Goal: Task Accomplishment & Management: Use online tool/utility

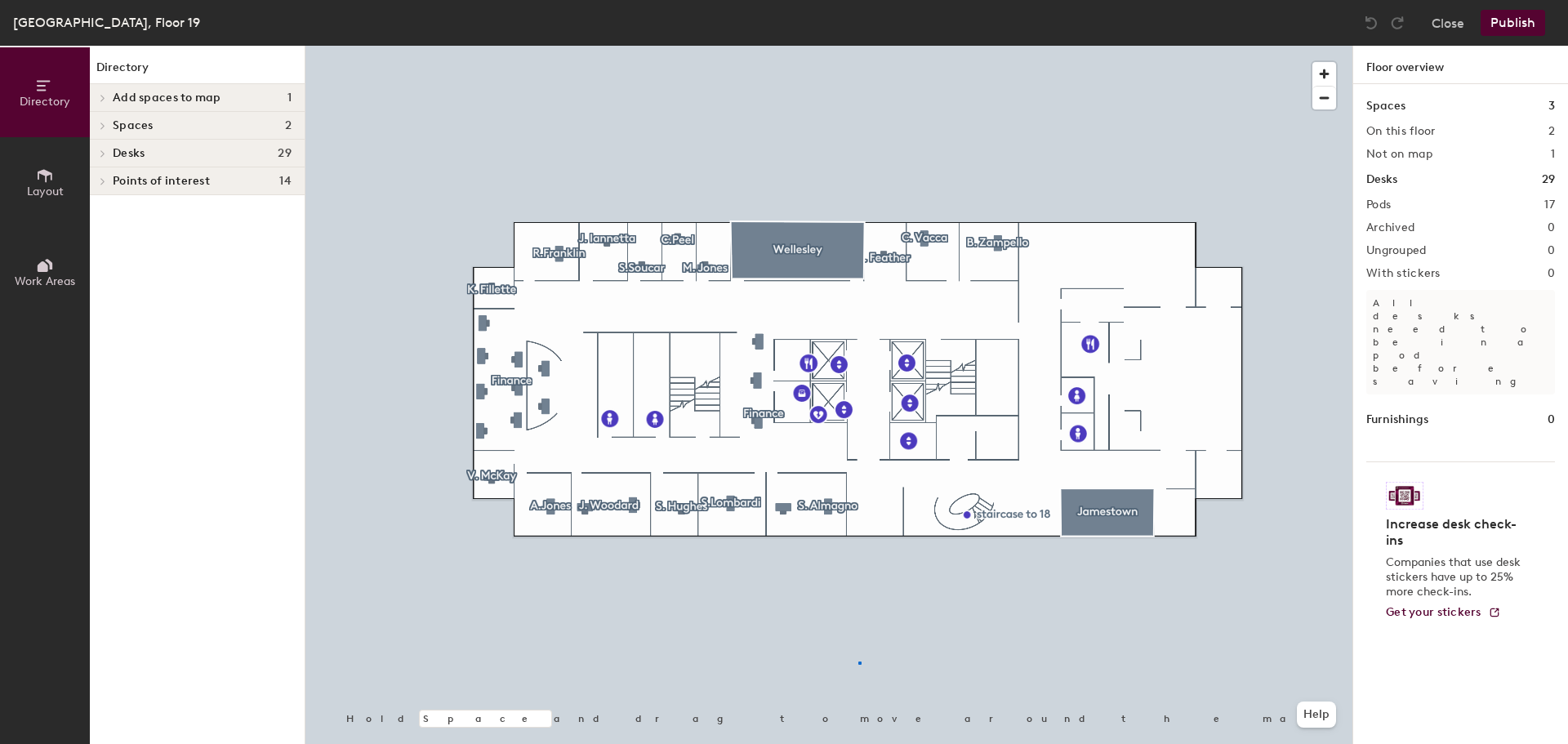
click at [858, 46] on div at bounding box center [829, 46] width 1047 height 0
click at [1384, 179] on h1 "Desks" at bounding box center [1382, 179] width 31 height 18
click at [48, 181] on icon at bounding box center [45, 175] width 18 height 18
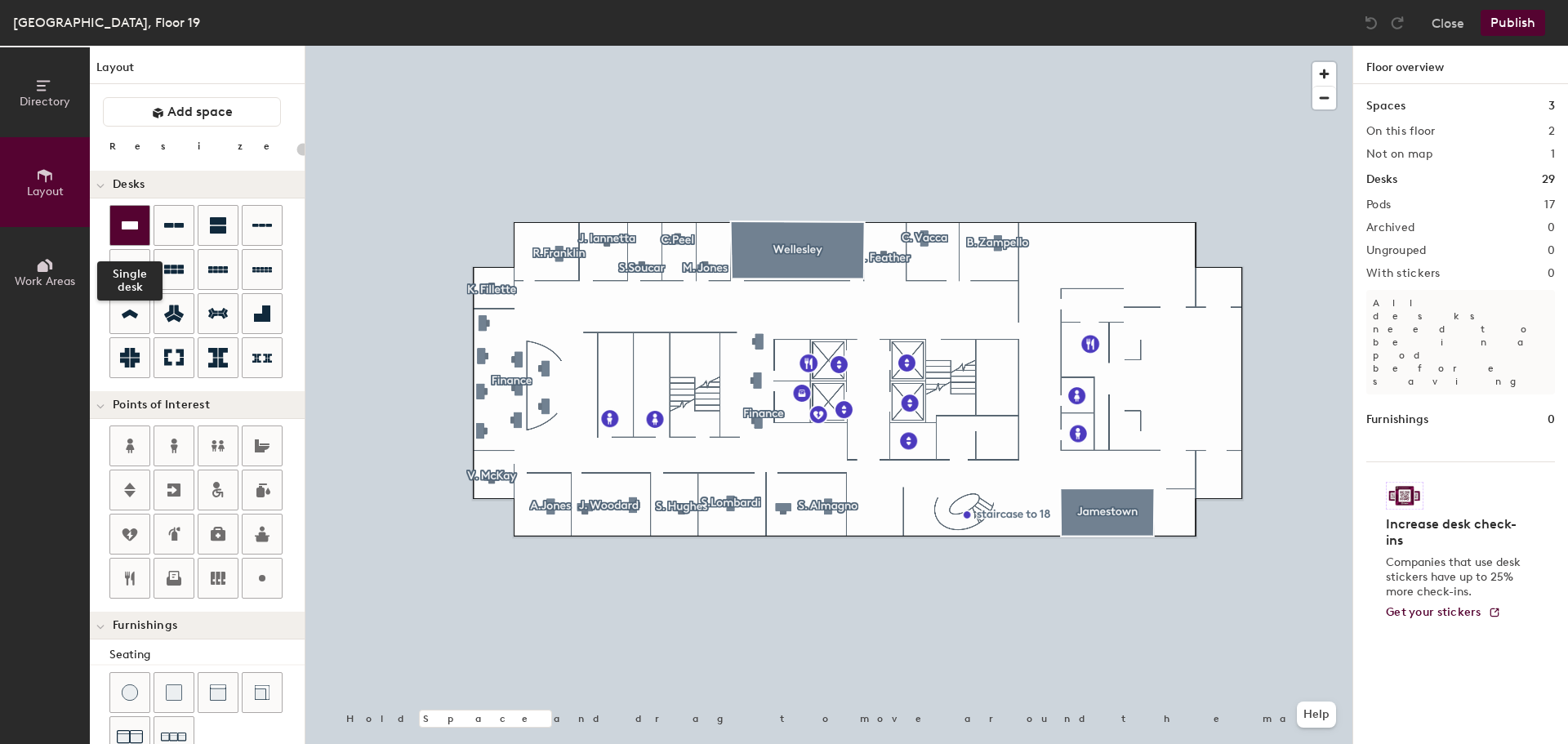
click at [127, 229] on icon at bounding box center [130, 225] width 16 height 8
type input "100"
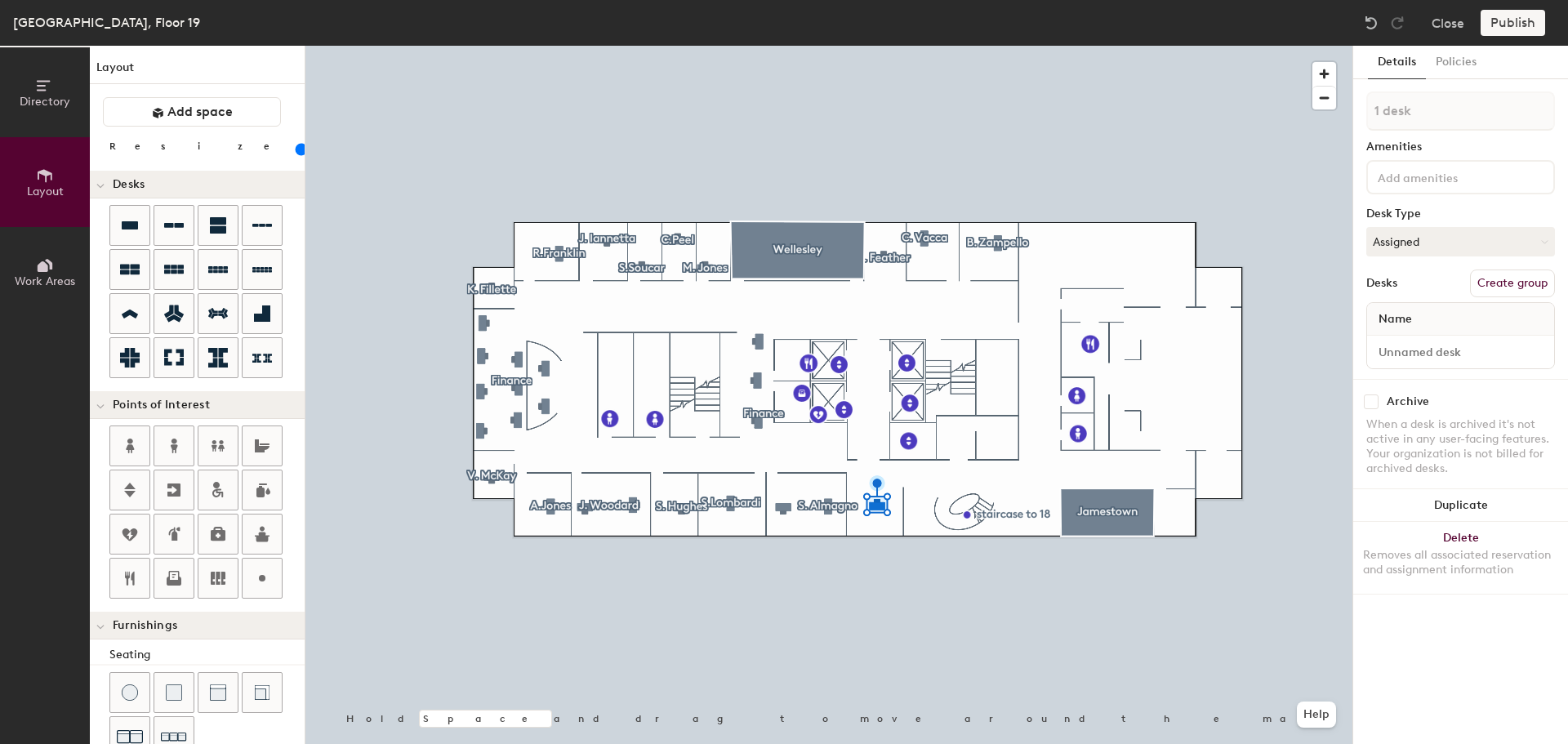
click at [1502, 277] on button "Create group" at bounding box center [1512, 284] width 85 height 28
drag, startPoint x: 1432, startPoint y: 112, endPoint x: 1360, endPoint y: 116, distance: 72.1
click at [1360, 116] on div "Details Policies Pod 18 Amenities Desk Type Assigned Desks Ungroup Name Desk 1 …" at bounding box center [1461, 395] width 215 height 698
type input "MJD"
click at [1438, 347] on input "Desk 1" at bounding box center [1461, 352] width 180 height 23
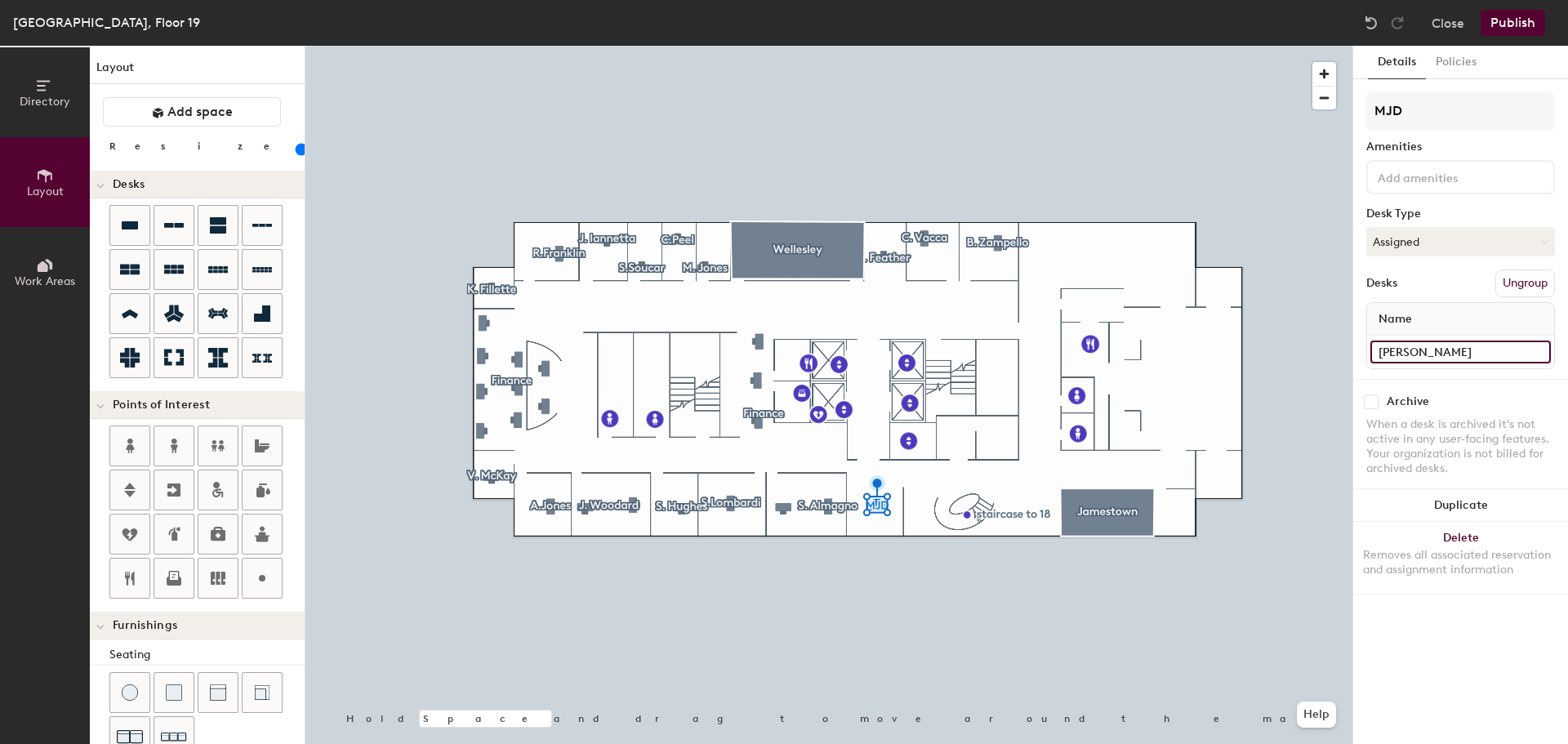
type input "[PERSON_NAME]"
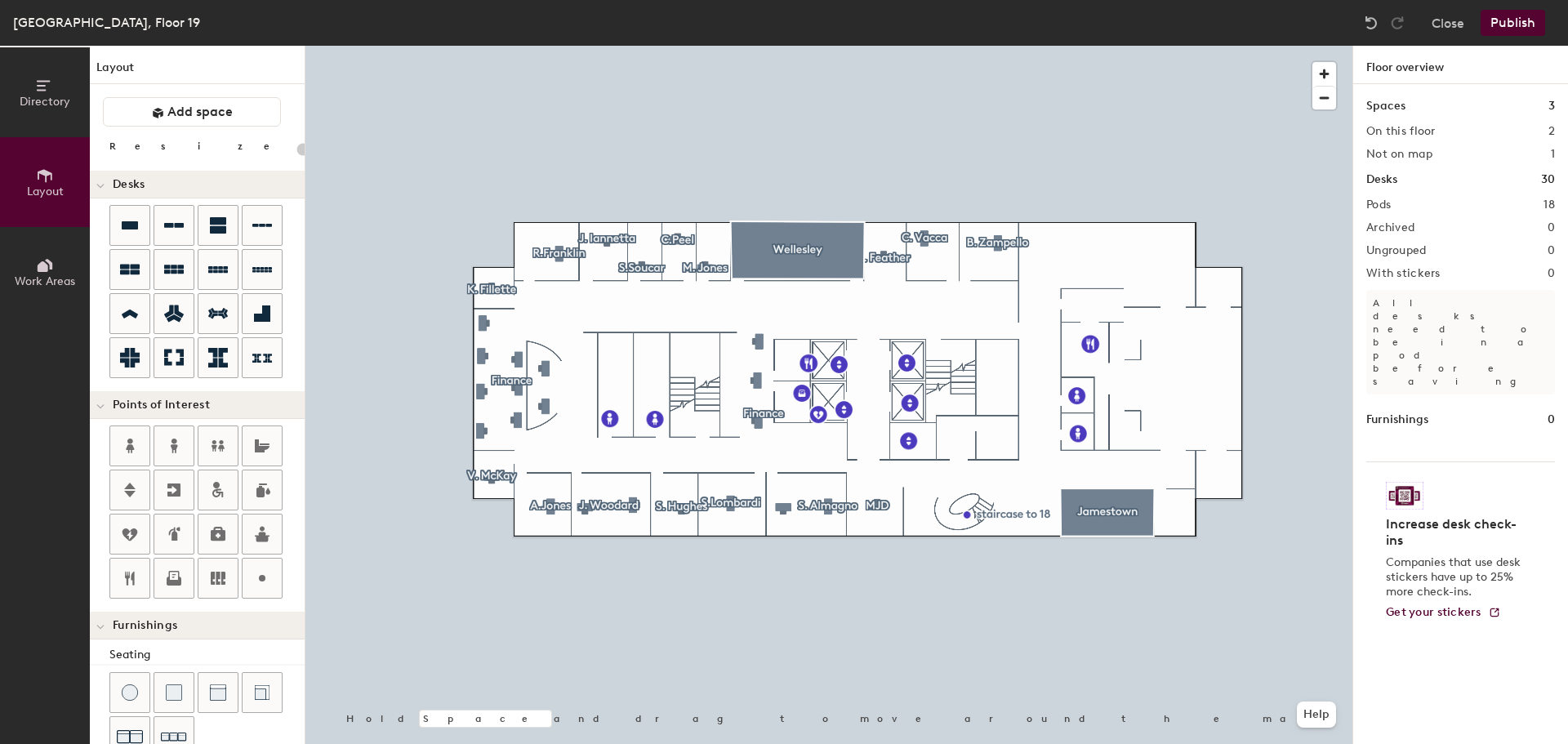
click at [1526, 18] on button "Publish" at bounding box center [1512, 23] width 65 height 26
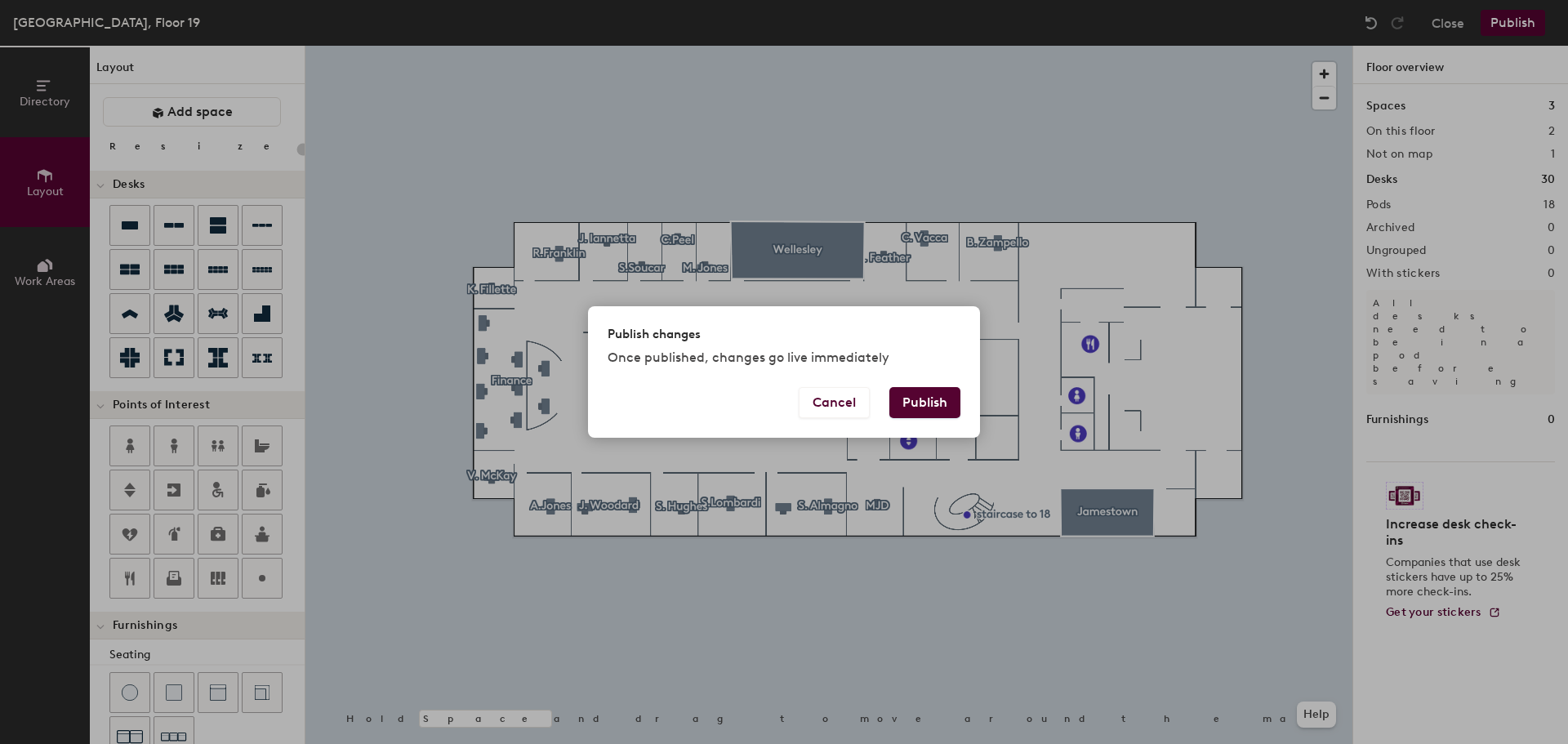
click at [937, 396] on button "Publish" at bounding box center [925, 402] width 71 height 31
type input "20"
